Goal: Information Seeking & Learning: Learn about a topic

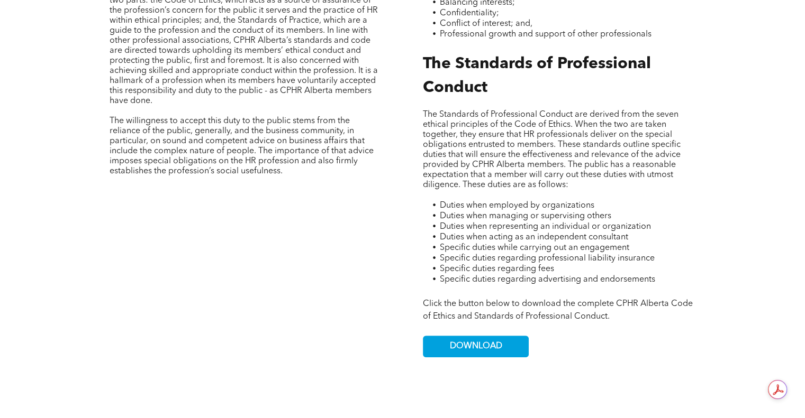
scroll to position [575, 0]
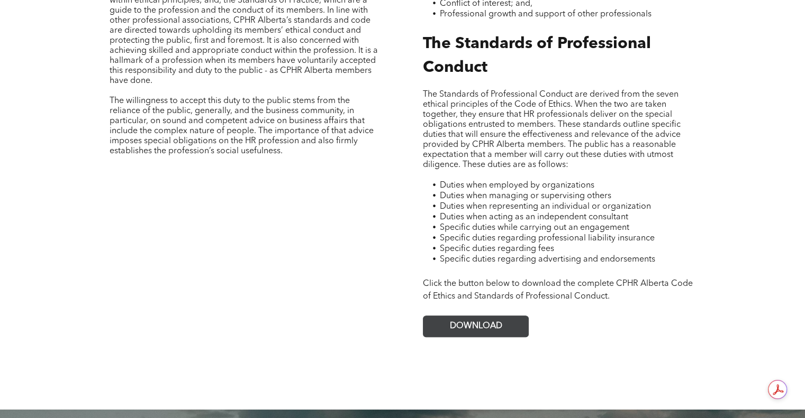
click at [453, 322] on span "DOWNLOAD" at bounding box center [476, 327] width 52 height 10
drag, startPoint x: 801, startPoint y: 235, endPoint x: 802, endPoint y: 224, distance: 11.7
click at [802, 224] on div "GOVERNANCE Code of Ethics & Standard of Professional Conduct CPHR Alberta's Cod…" at bounding box center [402, 93] width 805 height 633
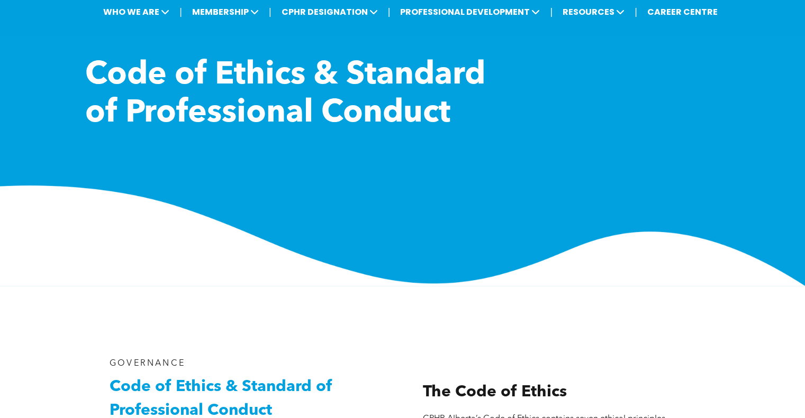
scroll to position [17, 0]
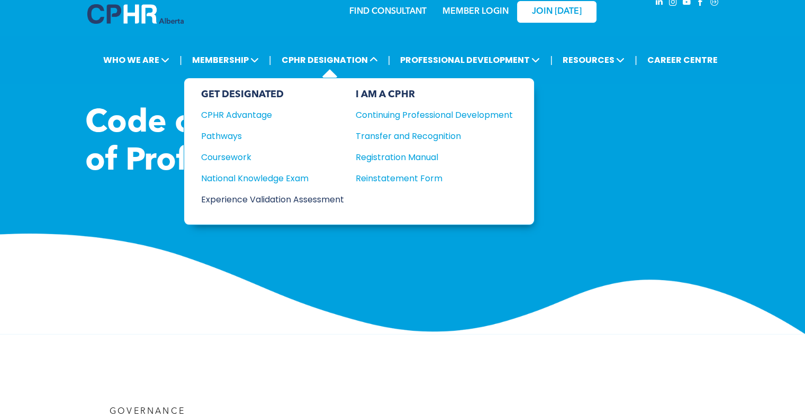
click at [267, 193] on div "Experience Validation Assessment" at bounding box center [265, 199] width 129 height 13
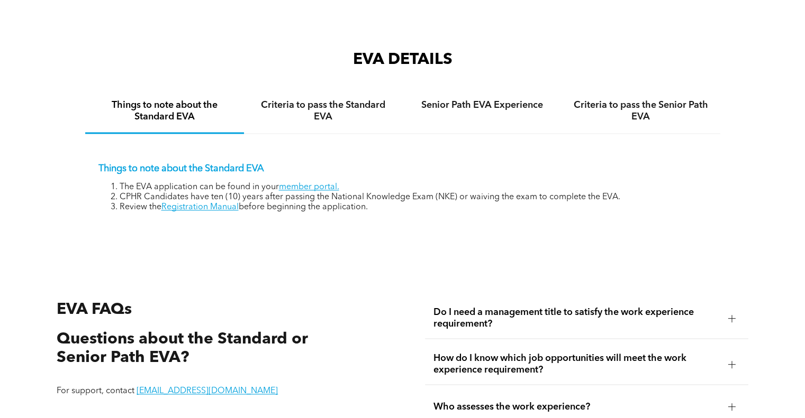
scroll to position [1617, 0]
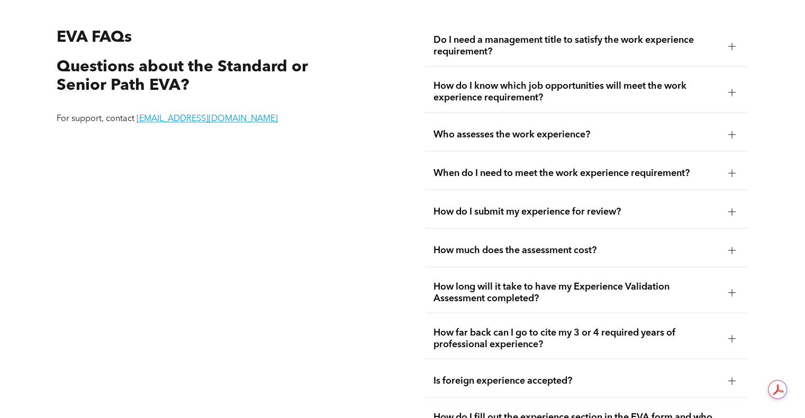
scroll to position [1872, 0]
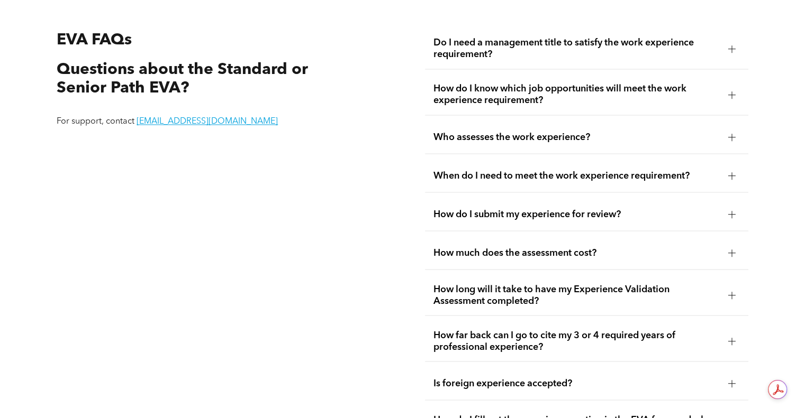
click at [618, 249] on span "How much does the assessment cost?" at bounding box center [576, 253] width 286 height 12
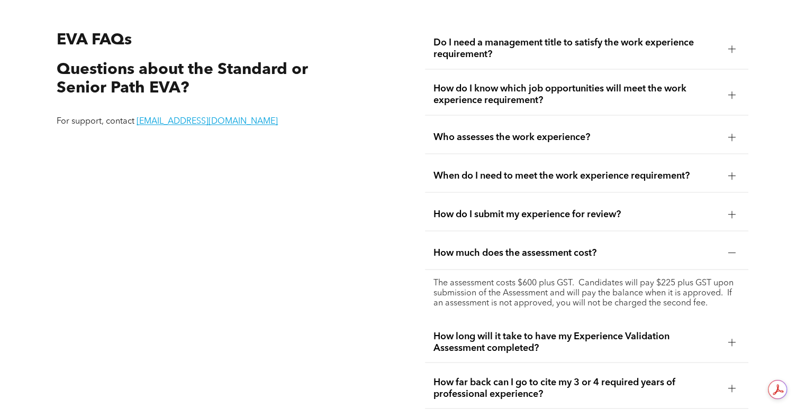
click at [719, 335] on span "How long will it take to have my Experience Validation Assessment completed?" at bounding box center [576, 342] width 286 height 23
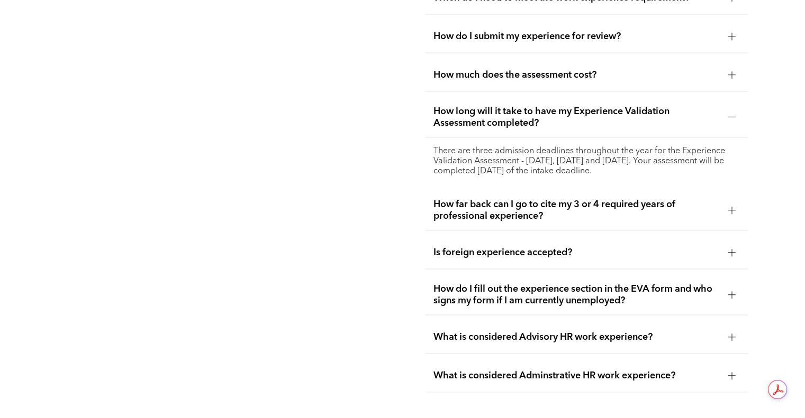
scroll to position [2061, 0]
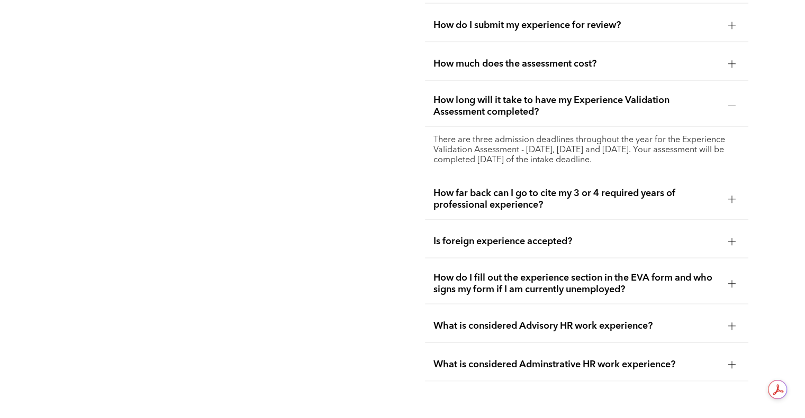
click at [597, 205] on span "How far back can I go to cite my 3 or 4 required years of professional experien…" at bounding box center [576, 199] width 286 height 23
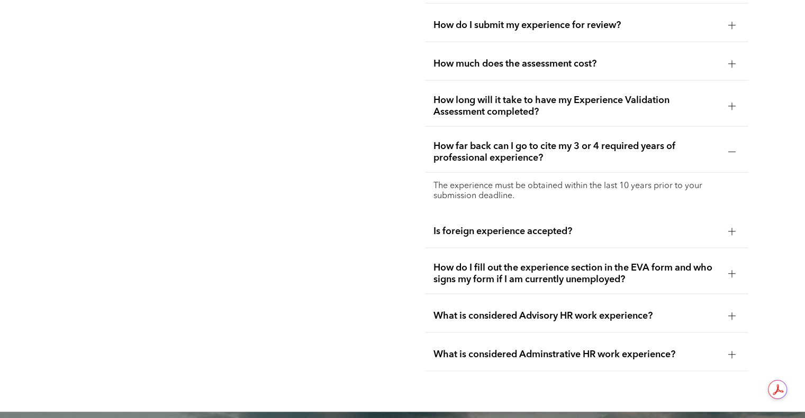
click at [652, 156] on span "How far back can I go to cite my 3 or 4 required years of professional experien…" at bounding box center [576, 152] width 286 height 23
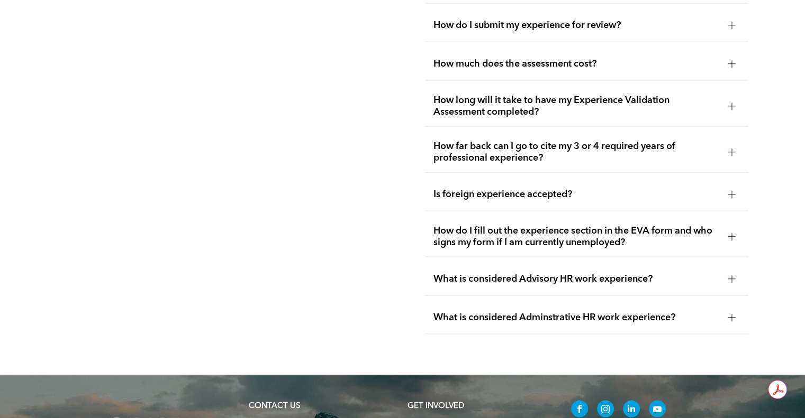
click at [643, 259] on ul "Do I need a management title to satisfy the work experience requirement? No. Yo…" at bounding box center [586, 87] width 323 height 495
click at [630, 235] on span "How do I fill out the experience section in the EVA form and who signs my form …" at bounding box center [576, 236] width 286 height 23
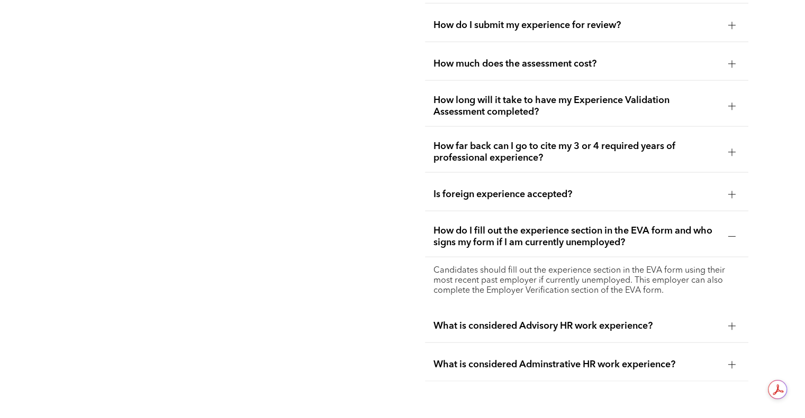
click at [628, 248] on div "How do I fill out the experience section in the EVA form and who signs my form …" at bounding box center [586, 237] width 323 height 41
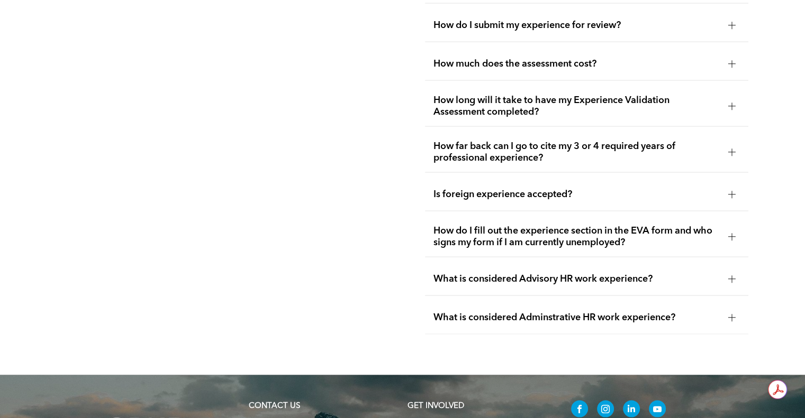
click at [605, 280] on span "What is considered Advisory HR work experience?" at bounding box center [576, 280] width 286 height 12
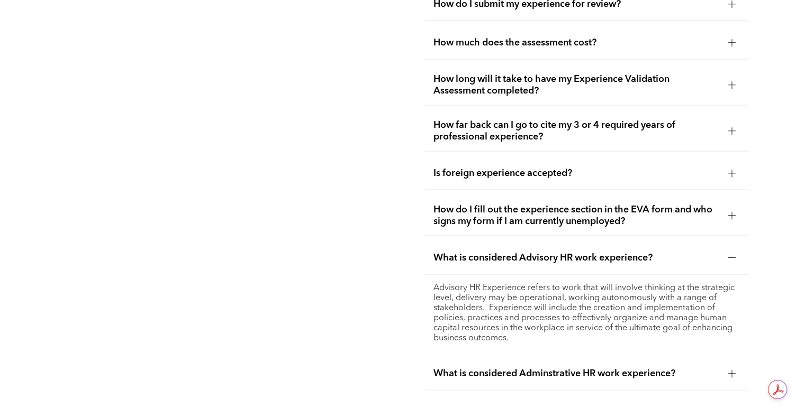
scroll to position [2088, 0]
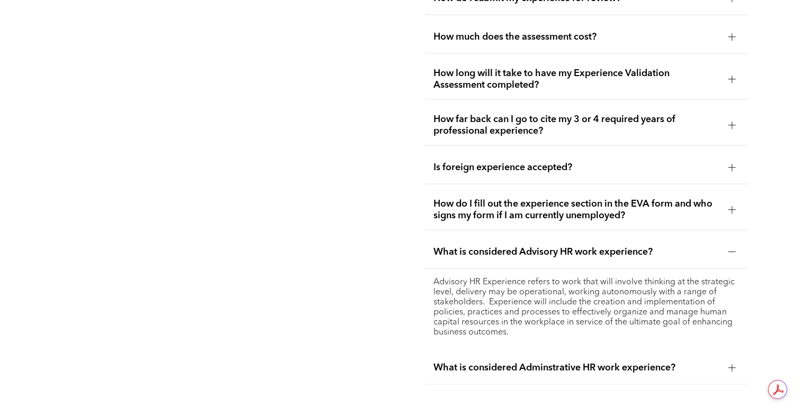
click at [730, 375] on div at bounding box center [732, 368] width 16 height 16
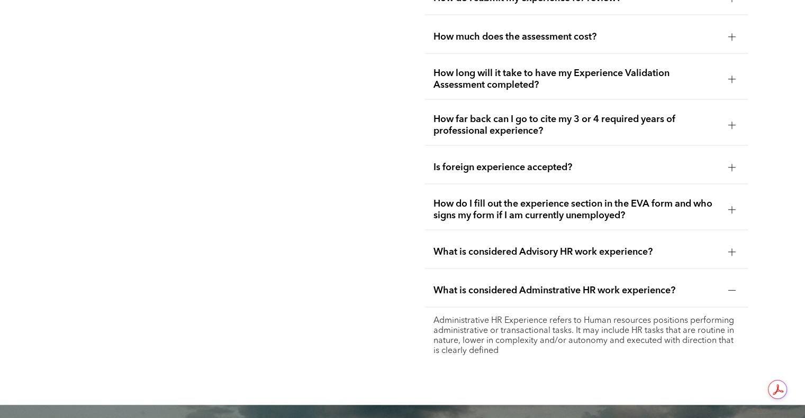
click at [730, 374] on div "EVA FAQs Questions about the Standard or Senior Path EVA? For support, contact …" at bounding box center [402, 89] width 805 height 634
click at [675, 277] on div "What is considered Adminstrative HR work experience?" at bounding box center [586, 291] width 323 height 33
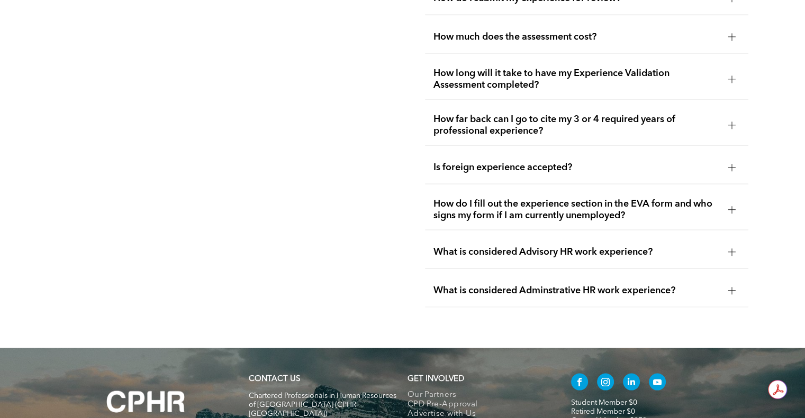
click at [636, 137] on div "How far back can I go to cite my 3 or 4 required years of professional experien…" at bounding box center [586, 125] width 323 height 41
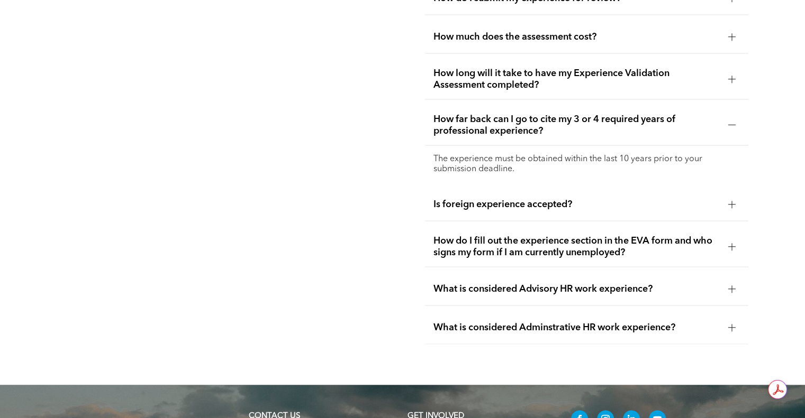
click at [624, 76] on span "How long will it take to have my Experience Validation Assessment completed?" at bounding box center [576, 79] width 286 height 23
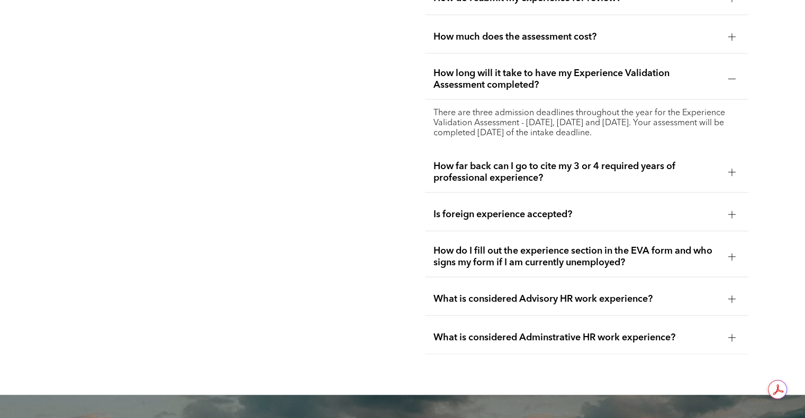
click at [641, 43] on span "How much does the assessment cost?" at bounding box center [576, 37] width 286 height 12
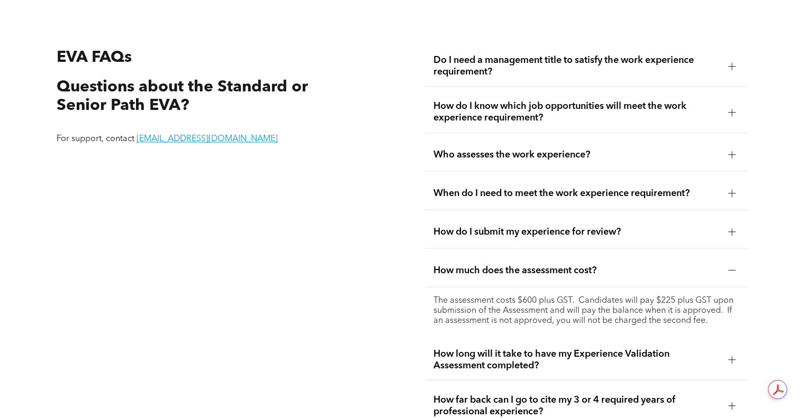
scroll to position [1846, 0]
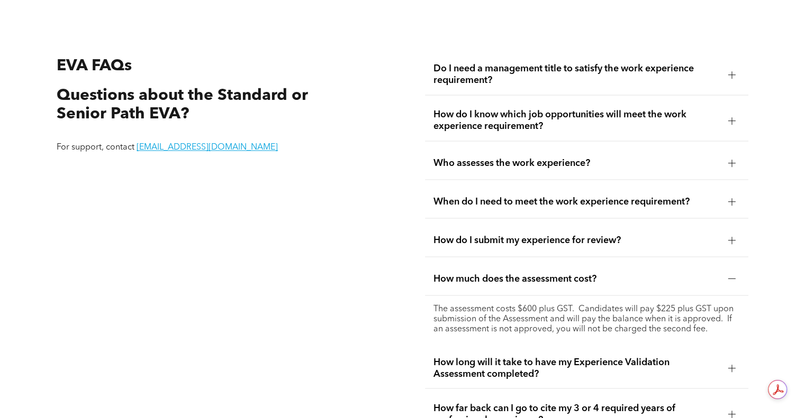
click at [606, 201] on span "When do I need to meet the work experience requirement?" at bounding box center [576, 202] width 286 height 12
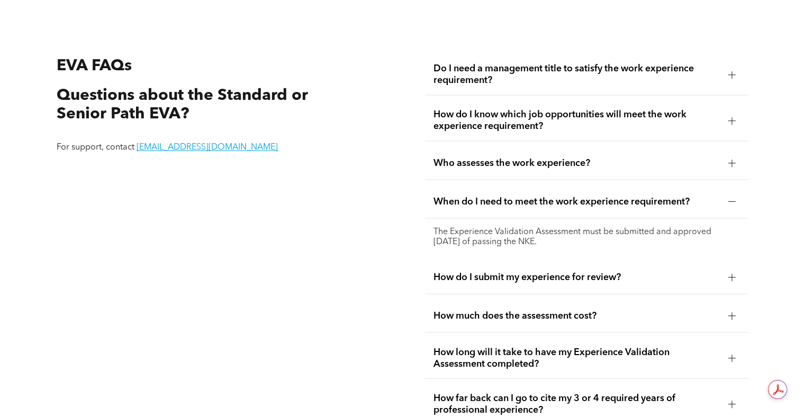
click at [585, 262] on div "How do I submit my experience for review?" at bounding box center [586, 277] width 323 height 33
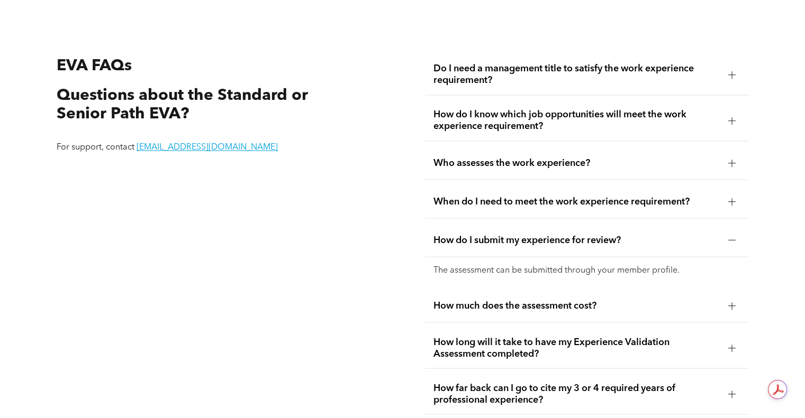
click at [553, 162] on span "Who assesses the work experience?" at bounding box center [576, 163] width 286 height 12
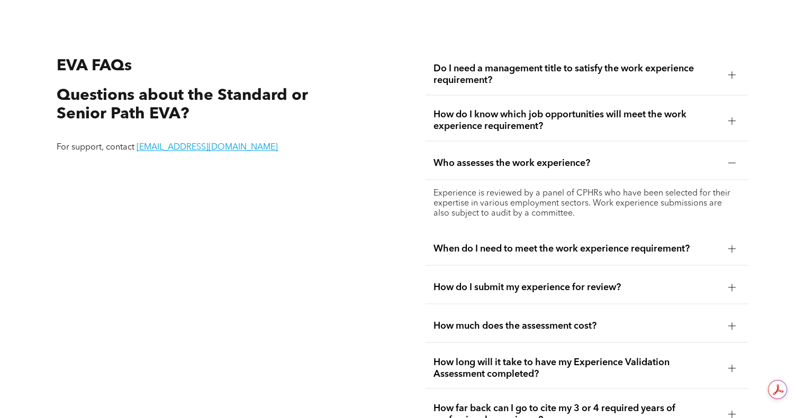
click at [707, 172] on div "Who assesses the work experience?" at bounding box center [586, 163] width 323 height 33
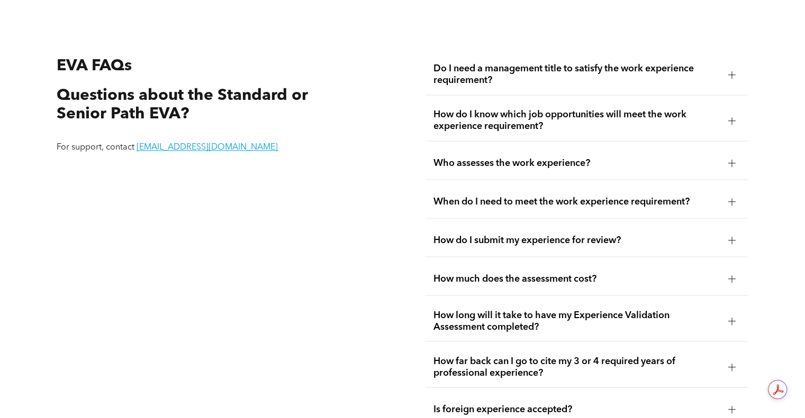
click at [538, 119] on span "How do I know which job opportunities will meet the work experience requirement?" at bounding box center [576, 120] width 286 height 23
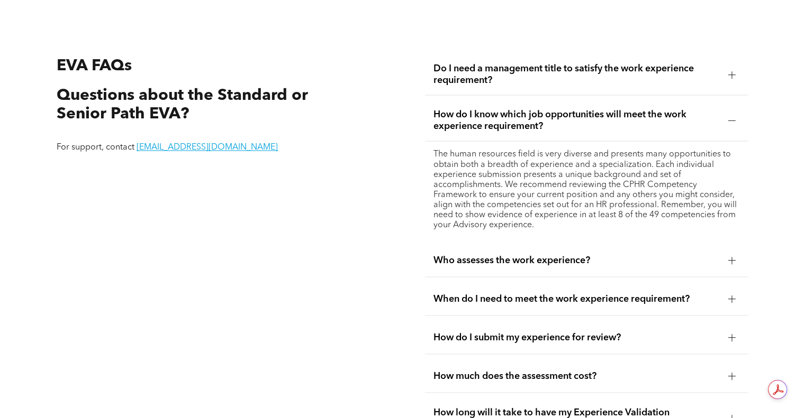
click at [722, 123] on div "How do I know which job opportunities will meet the work experience requirement?" at bounding box center [586, 121] width 323 height 41
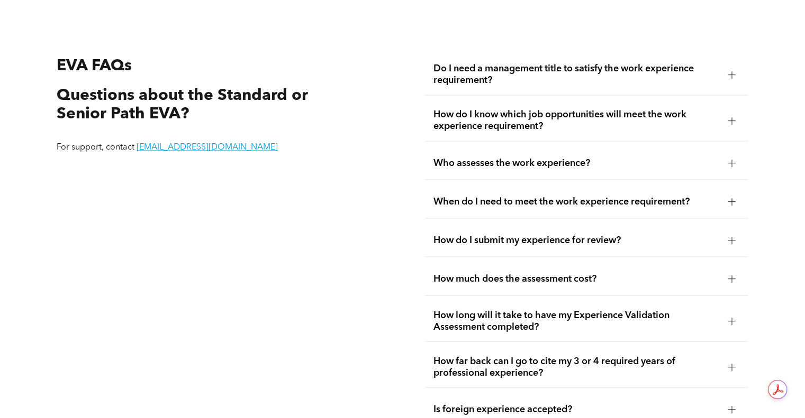
click at [714, 135] on div "How do I know which job opportunities will meet the work experience requirement?" at bounding box center [586, 121] width 323 height 41
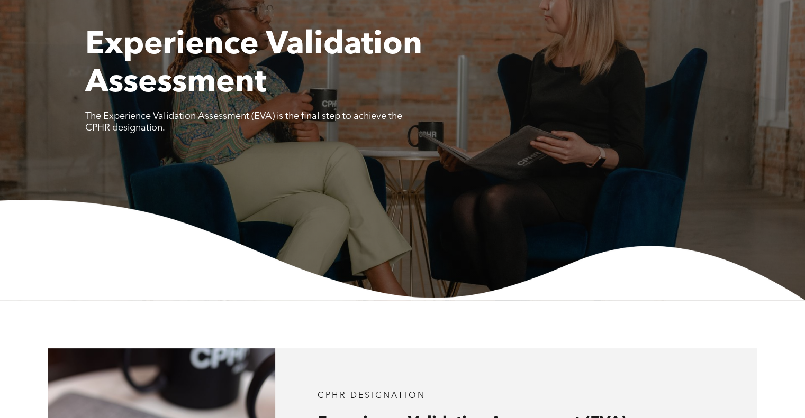
scroll to position [0, 0]
